Goal: Find specific page/section: Find specific page/section

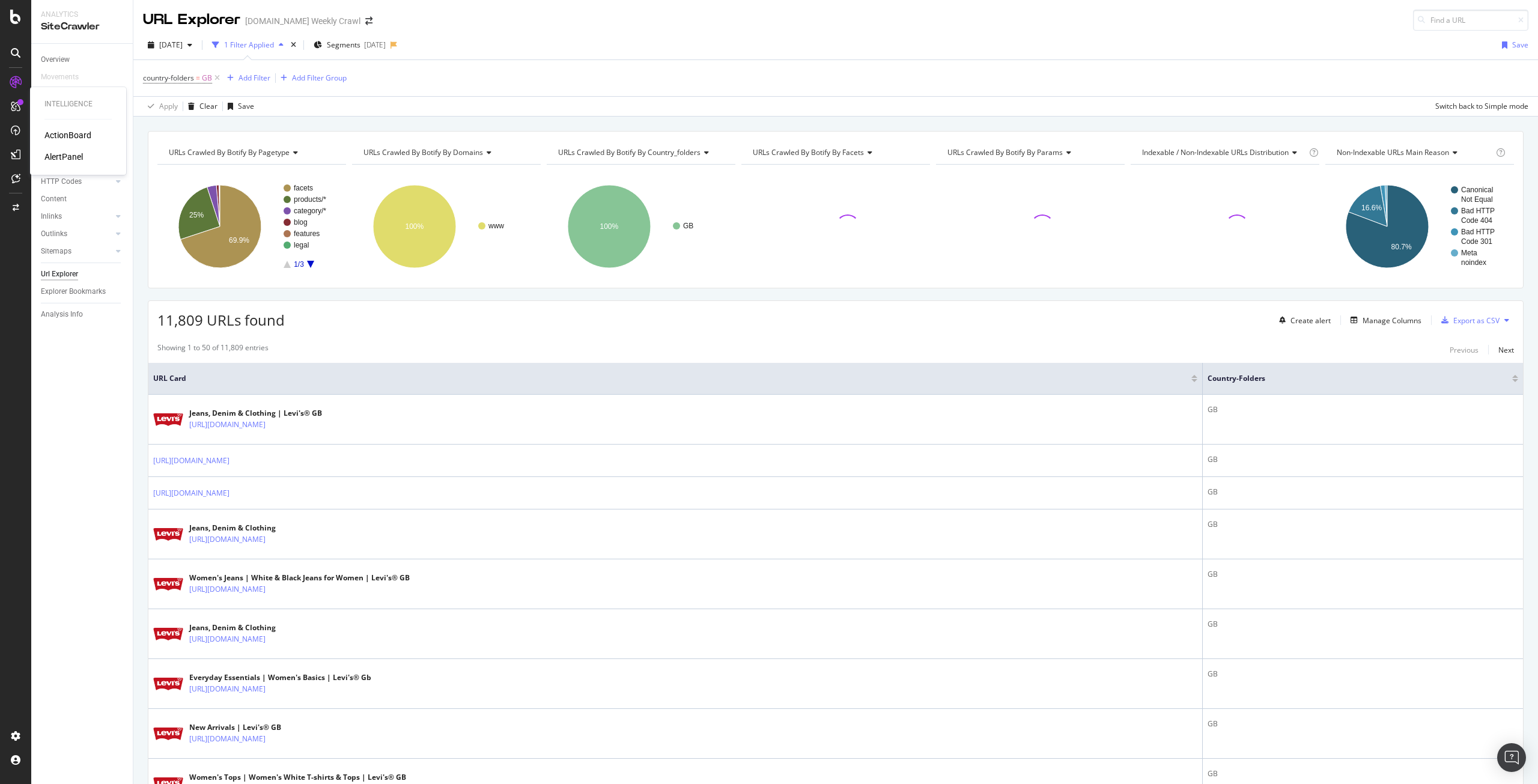
click at [67, 152] on div "AlertPanel" at bounding box center [64, 157] width 39 height 12
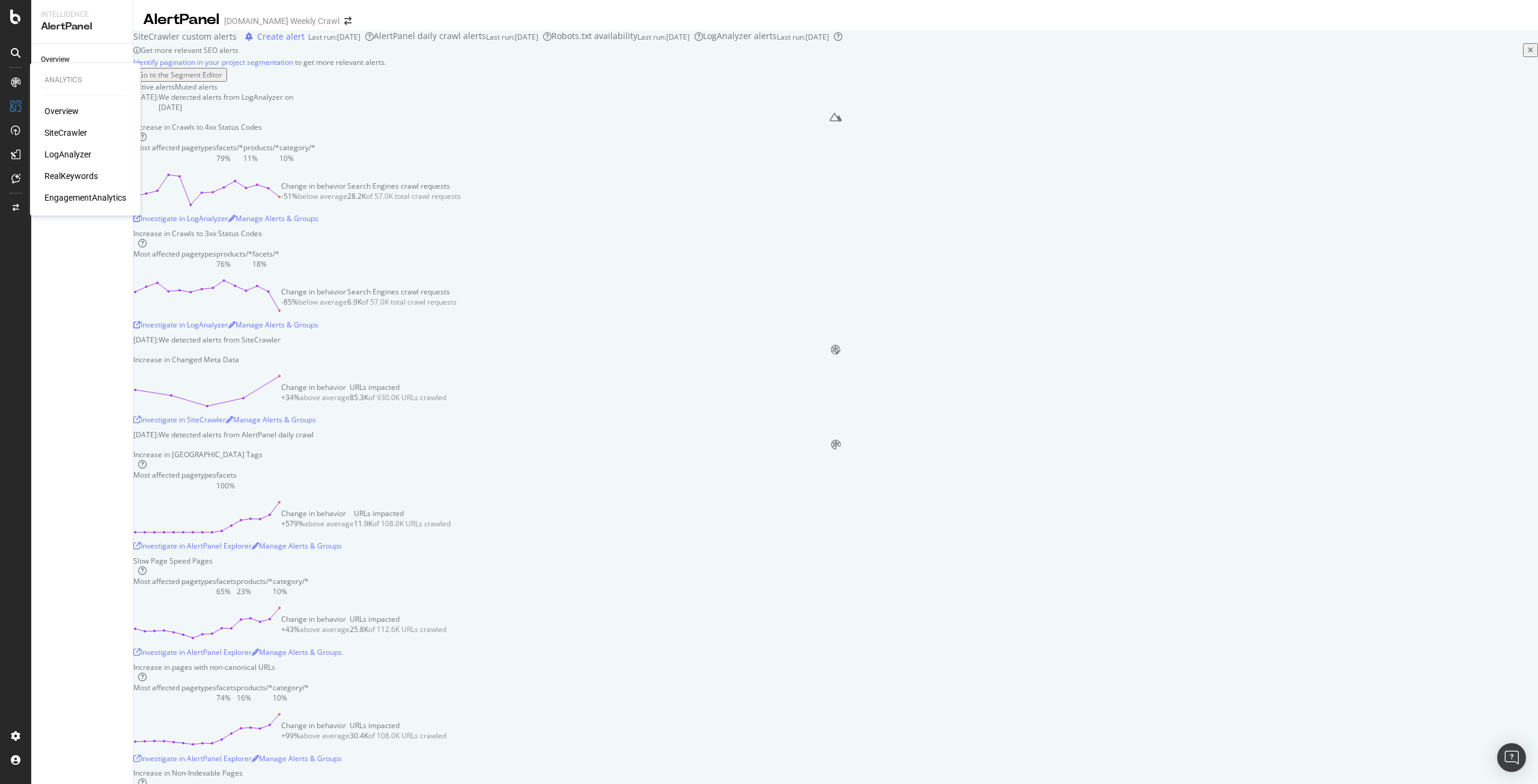
click at [73, 154] on div "LogAnalyzer" at bounding box center [67, 154] width 47 height 12
